Goal: Task Accomplishment & Management: Manage account settings

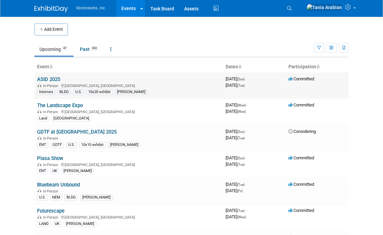
click at [43, 79] on link "ASID 2025" at bounding box center [48, 79] width 23 height 6
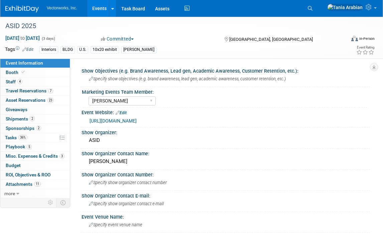
select select "Sarah Rose Angley"
click at [14, 117] on span "Shipments 2" at bounding box center [20, 118] width 29 height 5
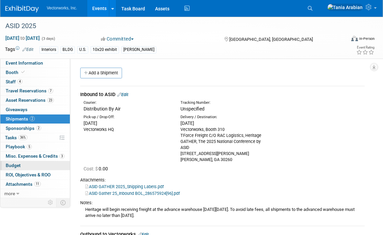
click at [17, 166] on span "Budget" at bounding box center [13, 164] width 15 height 5
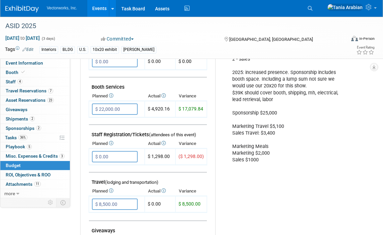
scroll to position [154, 0]
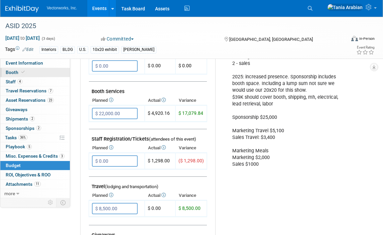
click at [15, 74] on span "Booth" at bounding box center [16, 72] width 20 height 5
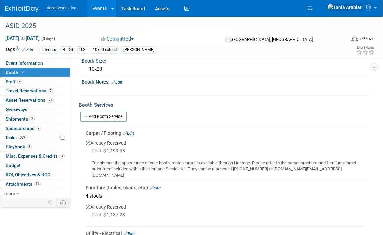
scroll to position [0, 0]
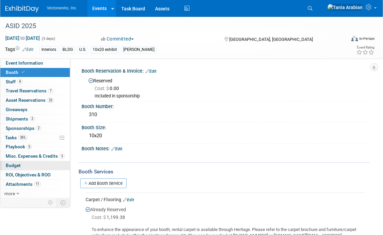
click at [13, 163] on span "Budget" at bounding box center [13, 164] width 15 height 5
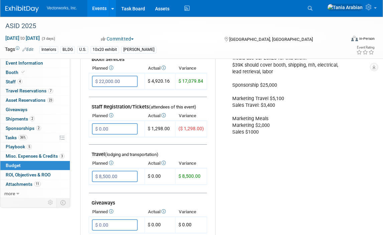
scroll to position [235, 0]
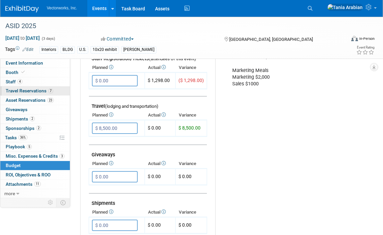
click at [24, 91] on span "Travel Reservations 7" at bounding box center [29, 90] width 47 height 5
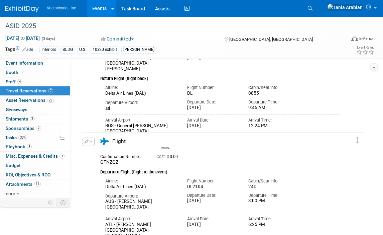
scroll to position [0, 0]
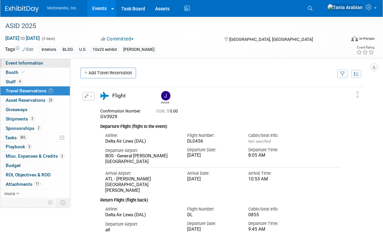
click at [25, 65] on span "Event Information" at bounding box center [24, 62] width 37 height 5
select select "Sarah Rose Angley"
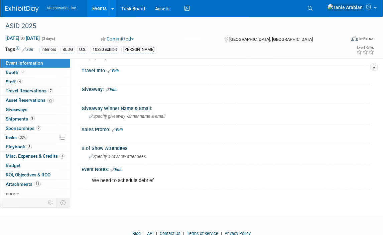
scroll to position [357, 0]
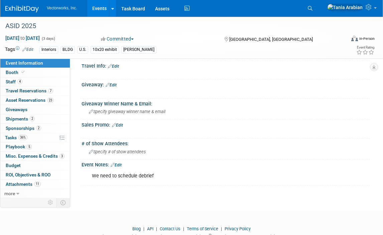
click at [92, 12] on link "Events" at bounding box center [99, 8] width 24 height 17
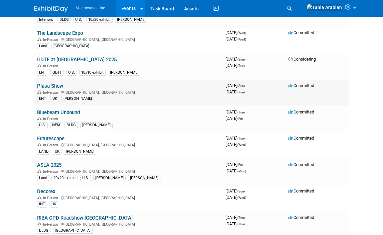
scroll to position [83, 0]
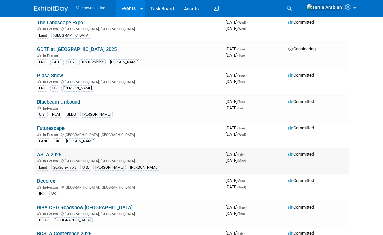
click at [50, 157] on link "ASLA 2025" at bounding box center [49, 154] width 24 height 6
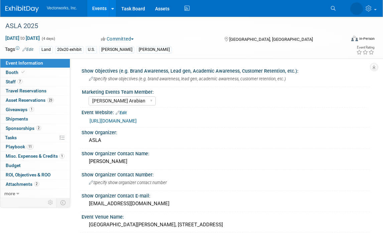
select select "[PERSON_NAME] Arabian"
click at [21, 167] on link "Budget" at bounding box center [35, 165] width 70 height 9
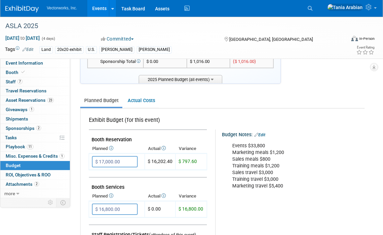
scroll to position [69, 0]
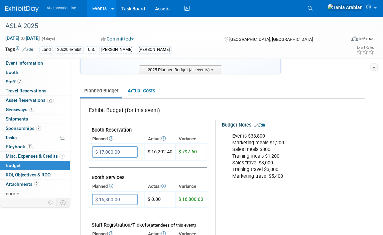
click at [99, 8] on link "Events" at bounding box center [99, 8] width 24 height 17
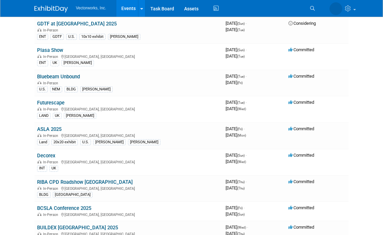
scroll to position [92, 0]
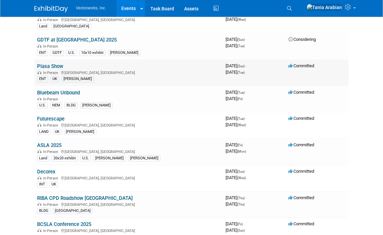
click at [47, 69] on link "Plasa Show" at bounding box center [50, 66] width 26 height 6
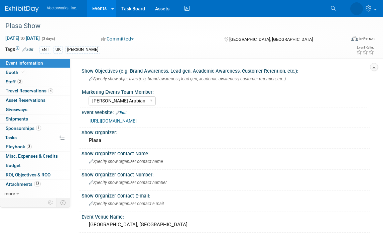
select select "Tania Arabian"
click at [16, 162] on link "Budget" at bounding box center [35, 165] width 70 height 9
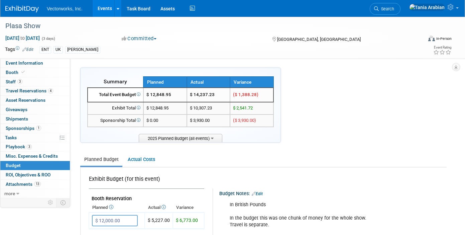
click at [105, 5] on link "Events" at bounding box center [105, 8] width 24 height 17
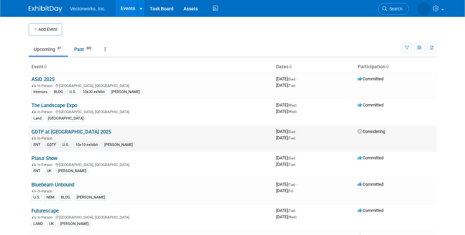
click at [56, 131] on link "GDTF at [GEOGRAPHIC_DATA] 2025" at bounding box center [71, 132] width 80 height 6
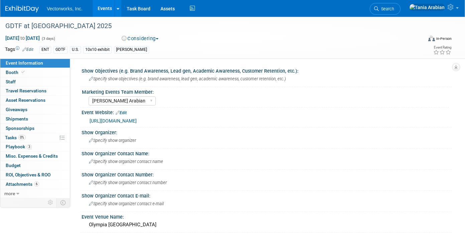
select select "[PERSON_NAME] Arabian"
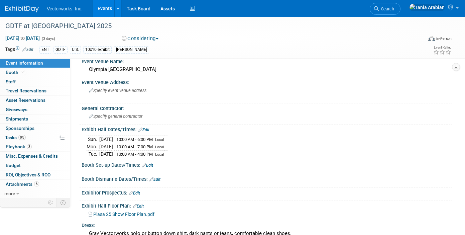
scroll to position [156, 0]
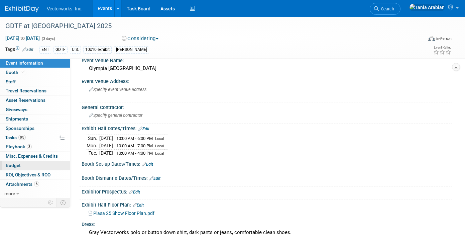
click at [21, 166] on link "Budget" at bounding box center [35, 165] width 70 height 9
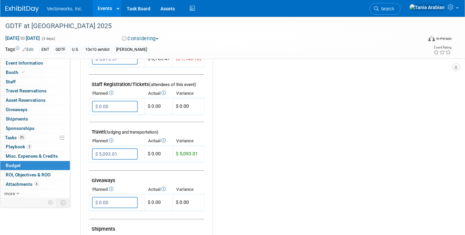
scroll to position [229, 0]
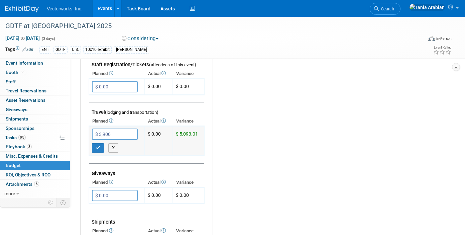
type input "$ 3,900.00"
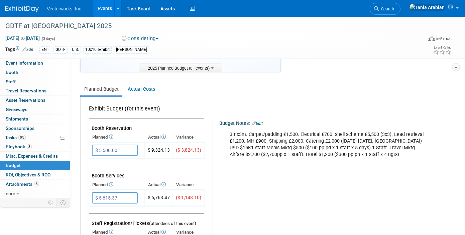
scroll to position [72, 0]
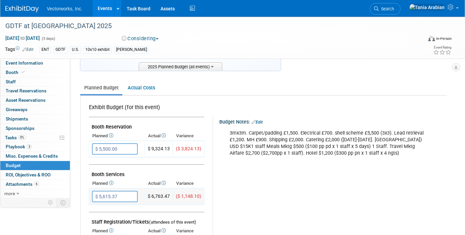
click at [118, 197] on input "$ 5,615.37" at bounding box center [115, 196] width 46 height 11
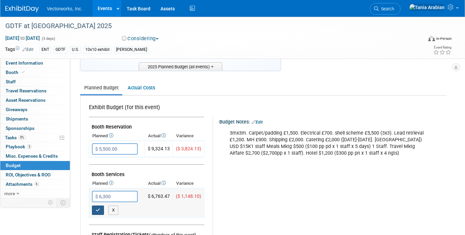
type input "$ 6,300.00"
click at [96, 210] on icon "button" at bounding box center [98, 210] width 5 height 4
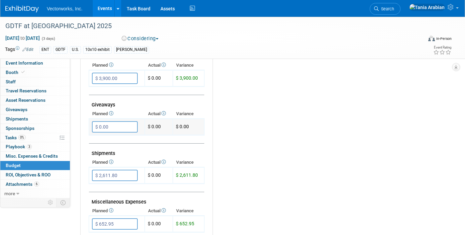
scroll to position [288, 0]
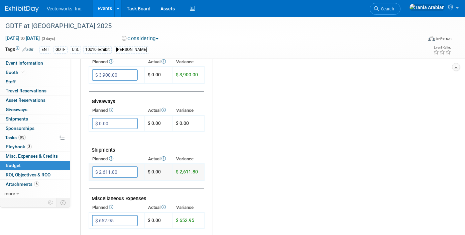
click at [126, 172] on input "$ 2,611.80" at bounding box center [115, 171] width 46 height 11
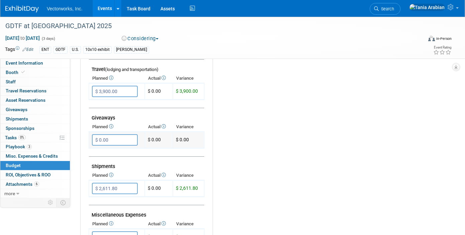
scroll to position [293, 0]
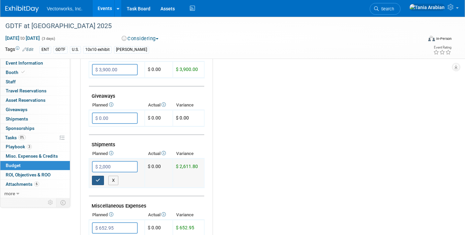
type input "$ 2,000.00"
click at [97, 181] on icon "button" at bounding box center [98, 180] width 5 height 4
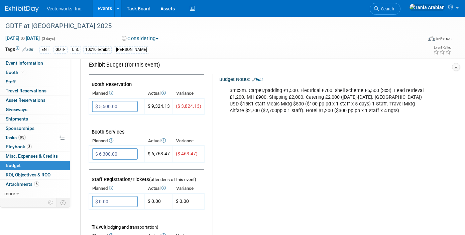
scroll to position [122, 0]
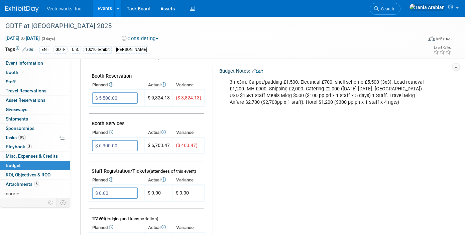
click at [107, 13] on link "Events" at bounding box center [105, 8] width 24 height 17
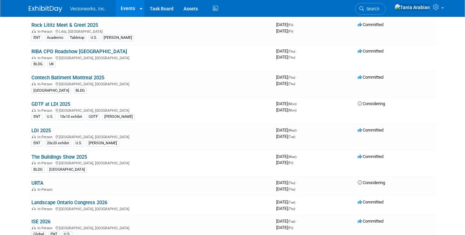
scroll to position [361, 0]
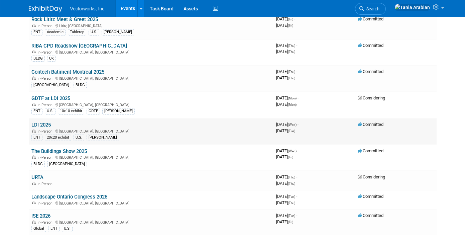
click at [44, 124] on link "LDI 2025" at bounding box center [40, 125] width 19 height 6
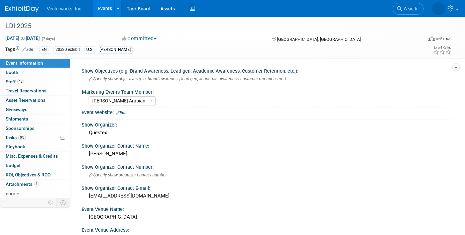
select select "[PERSON_NAME] Arabian"
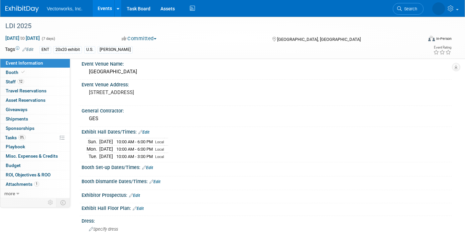
scroll to position [141, 0]
